Goal: Task Accomplishment & Management: Complete application form

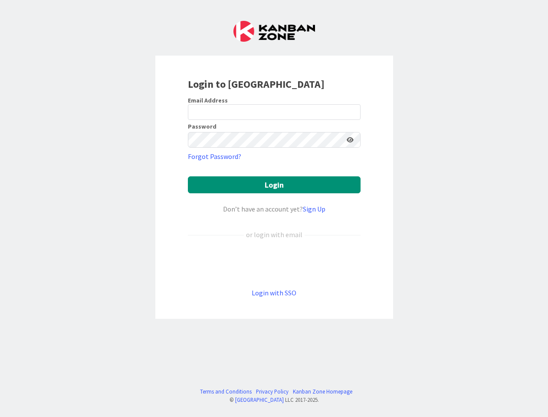
click at [274, 208] on div "Don’t have an account yet? Sign Up" at bounding box center [274, 209] width 173 height 10
click at [350, 140] on icon at bounding box center [350, 140] width 7 height 6
click at [274, 185] on button "Login" at bounding box center [274, 184] width 173 height 17
